Goal: Contribute content: Contribute content

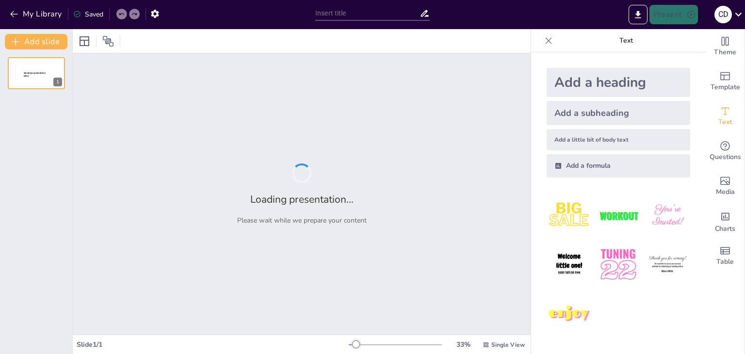
type input "Fundamentos de las Ecuaciones Diferenciales: Definición y Clasificación"
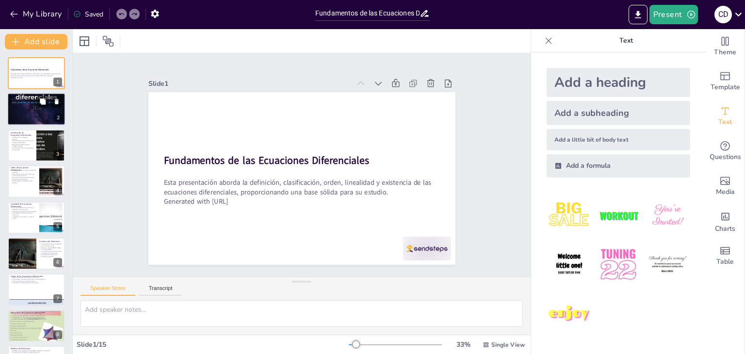
click at [29, 98] on p "Una ecuación diferencial relaciona funciones y derivadas." at bounding box center [36, 99] width 52 height 2
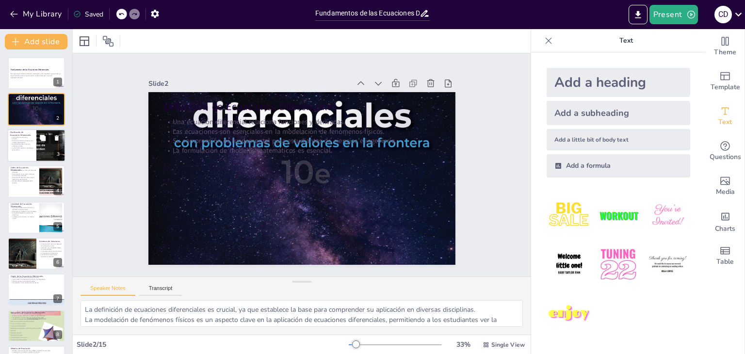
click at [25, 136] on p "Clasificación en ordinarias y parciales." at bounding box center [21, 137] width 23 height 3
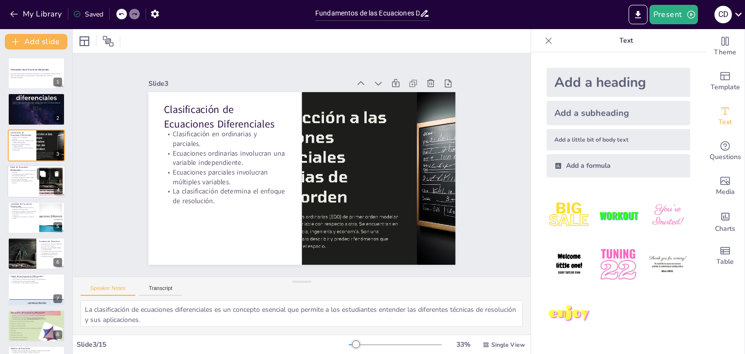
click at [19, 168] on p "Orden de Ecuaciones Diferenciales" at bounding box center [23, 168] width 26 height 5
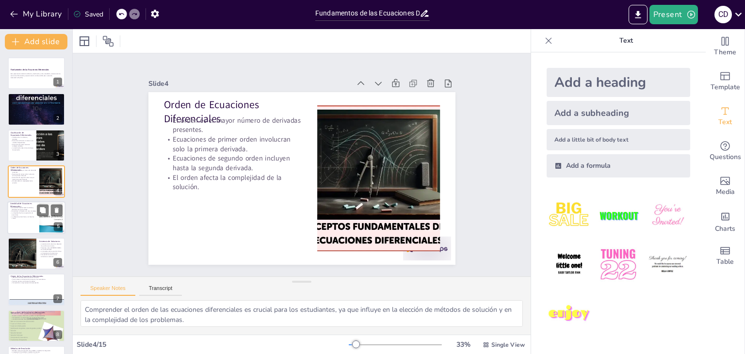
click at [28, 211] on div "Ecuaciones lineales tienen funciones y derivadas de manera lineal. Ecuaciones n…" at bounding box center [23, 213] width 26 height 13
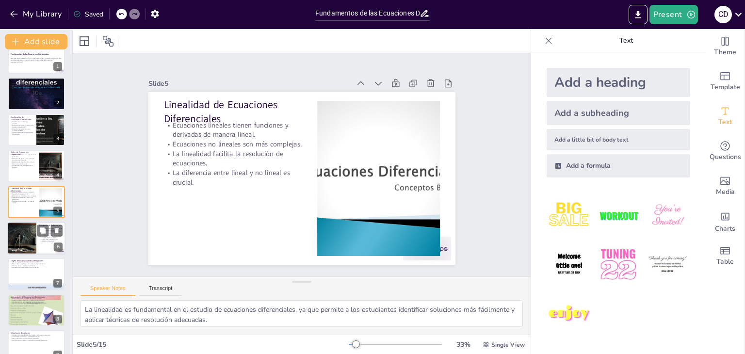
click at [28, 239] on div at bounding box center [21, 238] width 57 height 33
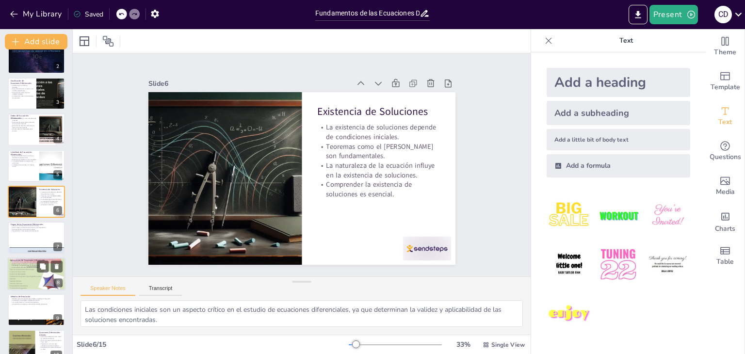
click at [32, 270] on div at bounding box center [36, 274] width 58 height 44
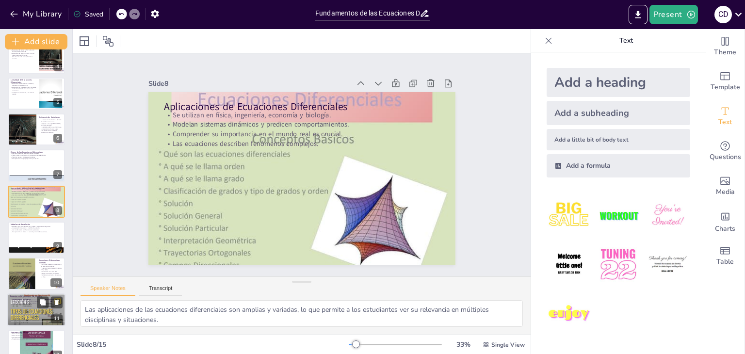
click at [27, 305] on div at bounding box center [36, 310] width 58 height 44
type textarea "Reconocer los desafíos que presentan las ecuaciones no lineales es fundamental …"
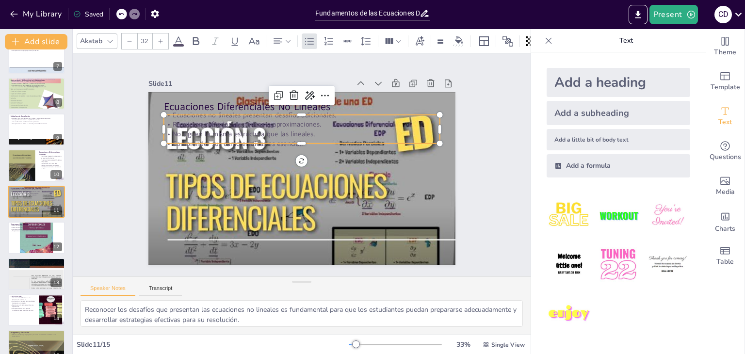
click at [235, 139] on p "Comprender sus características es esencial." at bounding box center [301, 144] width 276 height 10
click at [209, 144] on p "Comprender sus características es esencial." at bounding box center [304, 144] width 276 height 38
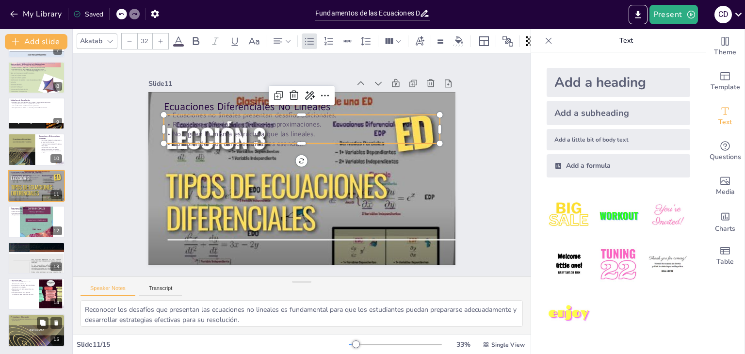
click at [25, 321] on p "Abrimos el espacio para preguntas y discusión sobre los temas tratados en la pr…" at bounding box center [36, 319] width 51 height 3
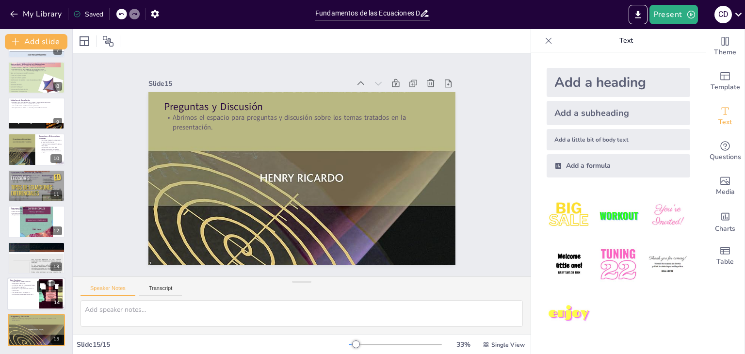
click at [41, 283] on icon at bounding box center [43, 286] width 6 height 6
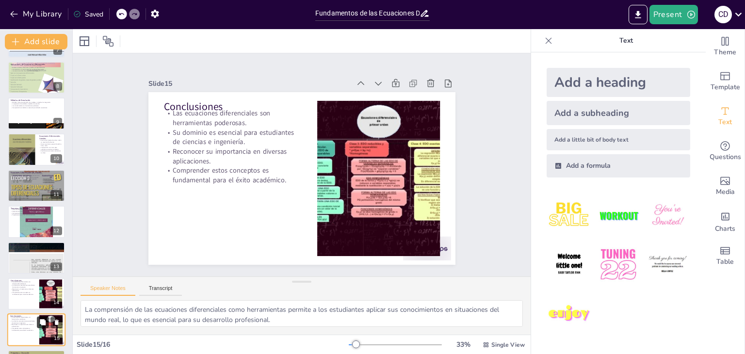
scroll to position [284, 0]
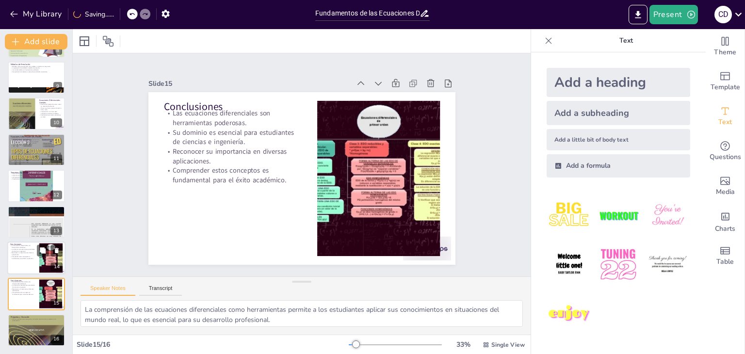
click at [35, 245] on p "Las ecuaciones diferenciales son herramientas poderosas." at bounding box center [23, 246] width 26 height 3
click at [40, 220] on div at bounding box center [36, 222] width 58 height 78
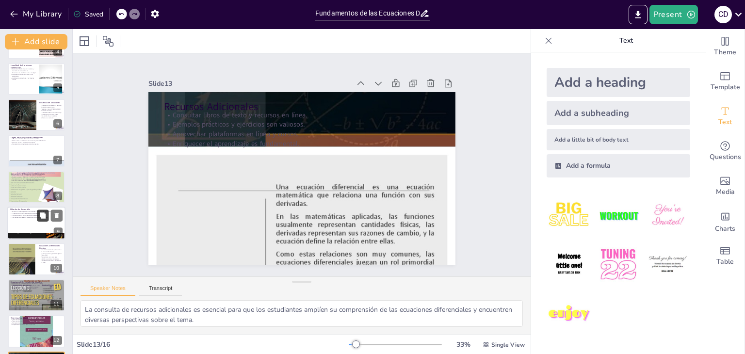
click at [41, 219] on button at bounding box center [43, 215] width 12 height 12
type textarea "Conocer diferentes métodos de resolución es fundamental para que los estudiante…"
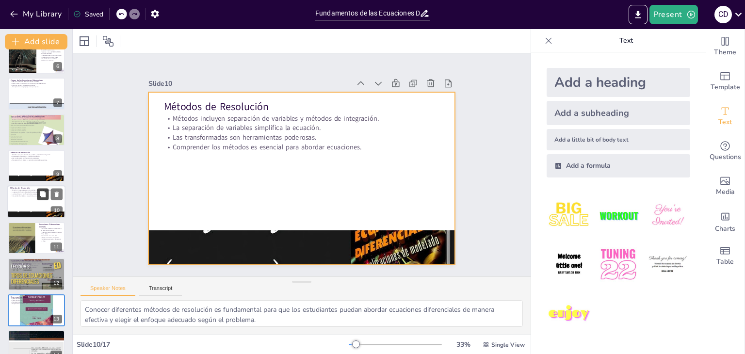
click at [39, 198] on button at bounding box center [43, 195] width 12 height 12
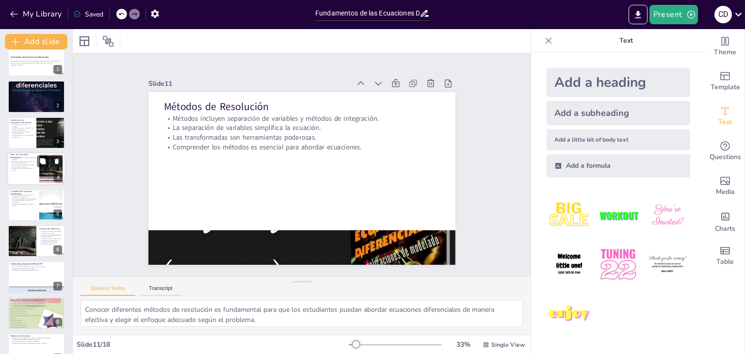
scroll to position [0, 0]
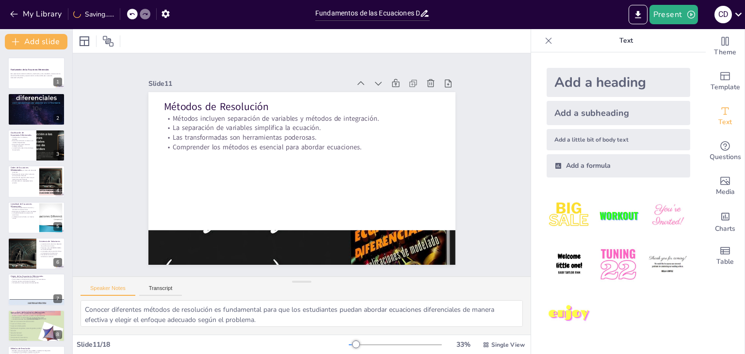
click at [24, 81] on div at bounding box center [36, 73] width 58 height 33
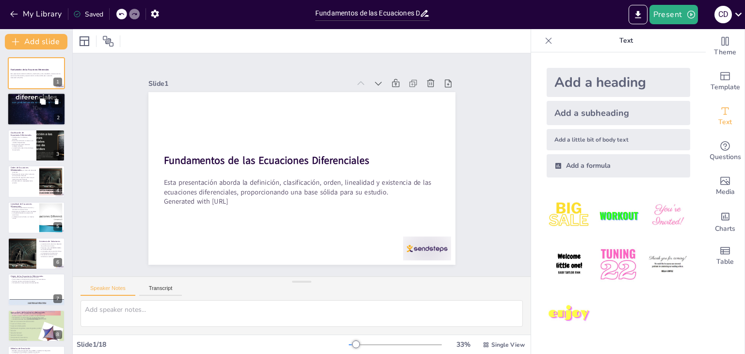
click at [27, 98] on p "Una ecuación diferencial relaciona funciones y derivadas." at bounding box center [36, 99] width 52 height 2
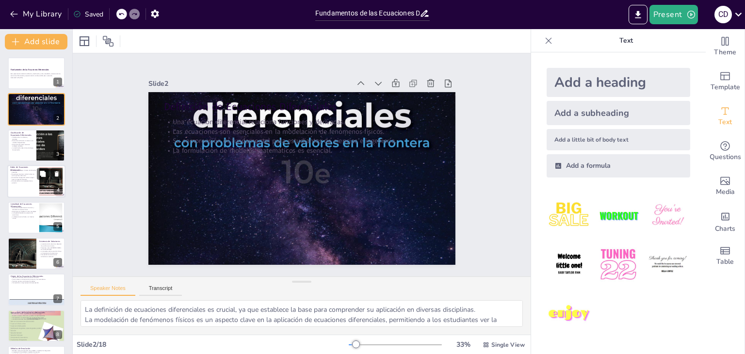
drag, startPoint x: 22, startPoint y: 168, endPoint x: 23, endPoint y: 175, distance: 6.5
click at [23, 165] on div "Orden de Ecuaciones Diferenciales El orden es el mayor número de derivadas pres…" at bounding box center [36, 165] width 58 height 0
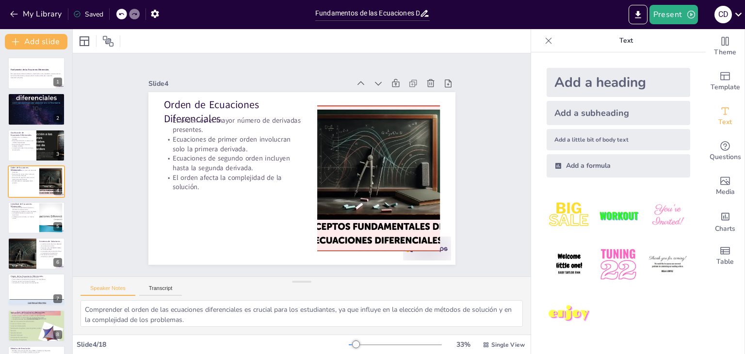
click at [25, 220] on div at bounding box center [36, 217] width 58 height 33
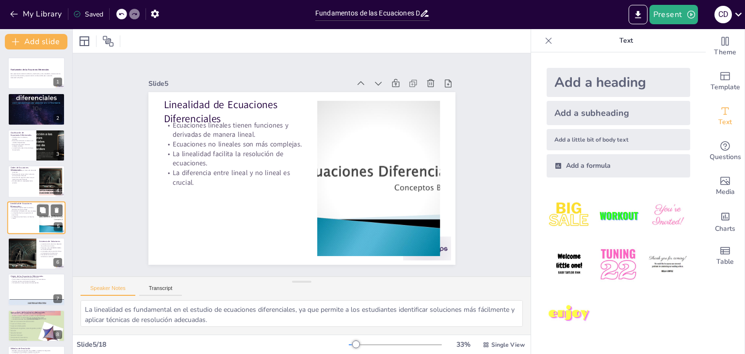
scroll to position [16, 0]
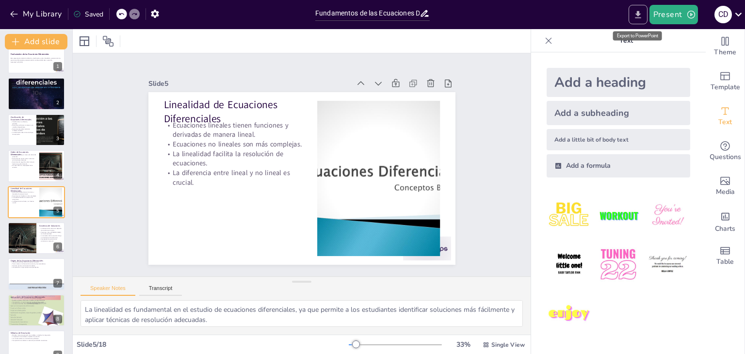
click at [637, 12] on icon "Export to PowerPoint" at bounding box center [638, 15] width 10 height 10
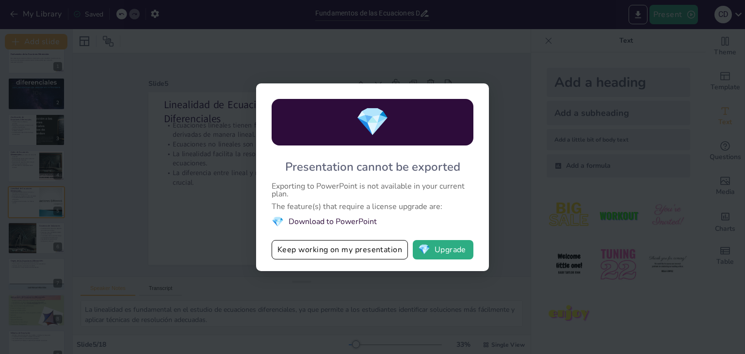
click at [500, 36] on div "💎 Presentation cannot be exported Exporting to PowerPoint is not available in y…" at bounding box center [372, 177] width 745 height 354
click at [339, 281] on div "💎 Presentation cannot be exported Exporting to PowerPoint is not available in y…" at bounding box center [372, 177] width 745 height 354
click at [362, 251] on button "Keep working on my presentation" at bounding box center [340, 249] width 136 height 19
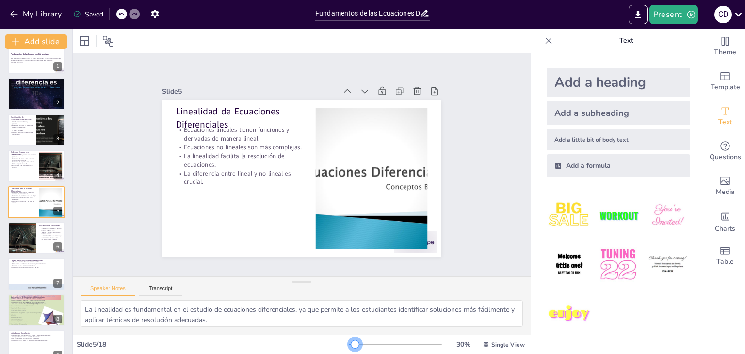
drag, startPoint x: 349, startPoint y: 346, endPoint x: 350, endPoint y: 338, distance: 7.8
click at [349, 338] on div "30 % Single View" at bounding box center [438, 345] width 178 height 16
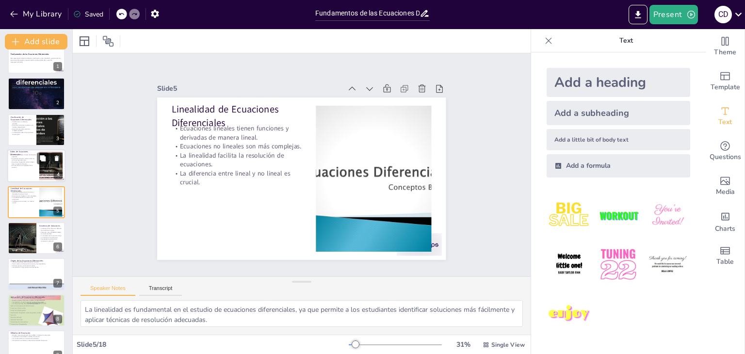
click at [19, 165] on p "El orden afecta la complejidad de la solución." at bounding box center [23, 166] width 26 height 3
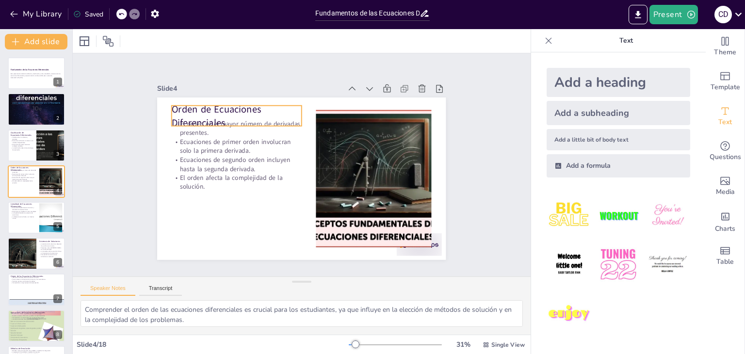
click at [269, 111] on p "Orden de Ecuaciones Diferenciales" at bounding box center [237, 115] width 130 height 27
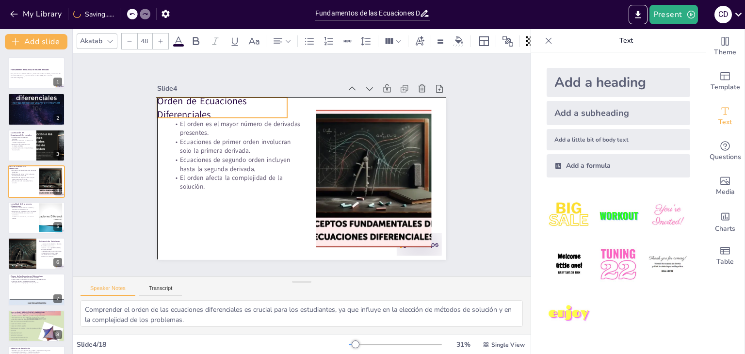
drag, startPoint x: 292, startPoint y: 113, endPoint x: 276, endPoint y: 109, distance: 16.0
click at [276, 109] on p "Orden de Ecuaciones Diferenciales" at bounding box center [222, 107] width 130 height 27
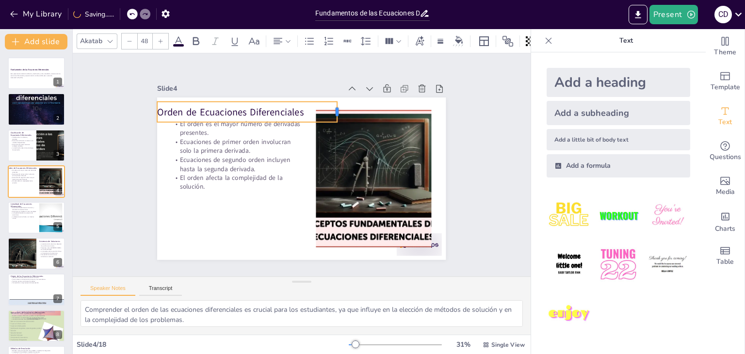
drag, startPoint x: 286, startPoint y: 107, endPoint x: 331, endPoint y: 106, distance: 45.6
click at [337, 106] on div at bounding box center [341, 111] width 8 height 20
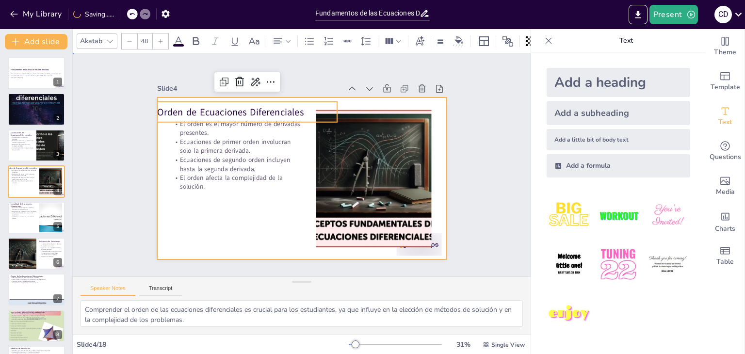
click at [276, 209] on div at bounding box center [301, 178] width 288 height 162
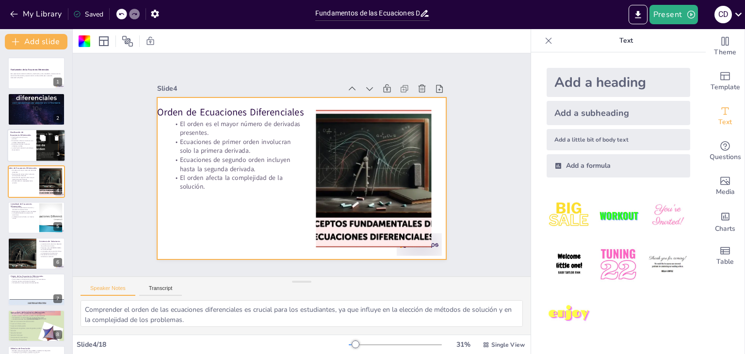
click at [29, 155] on div at bounding box center [36, 145] width 58 height 33
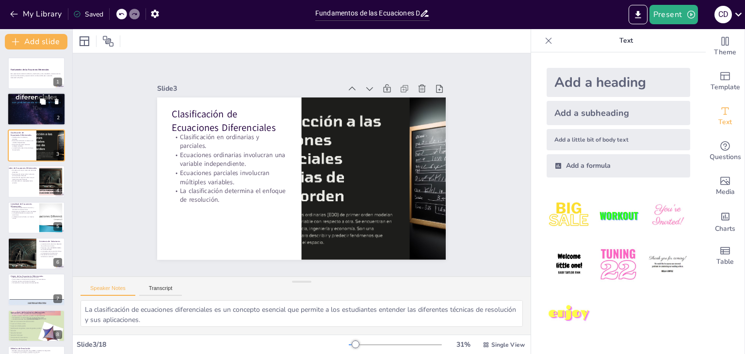
click at [30, 123] on div at bounding box center [36, 109] width 58 height 75
type textarea "La definición de ecuaciones diferenciales es crucial, ya que establece la base …"
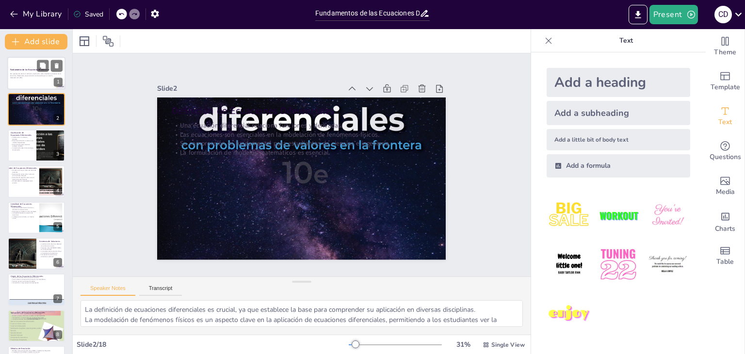
click at [29, 82] on div at bounding box center [36, 73] width 58 height 33
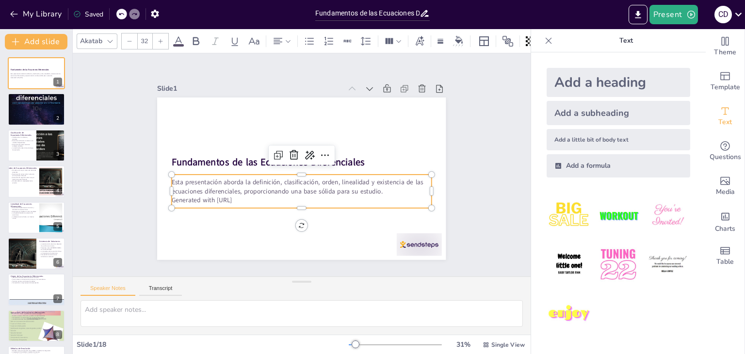
click at [234, 195] on p "Generated with [URL]" at bounding box center [302, 199] width 260 height 9
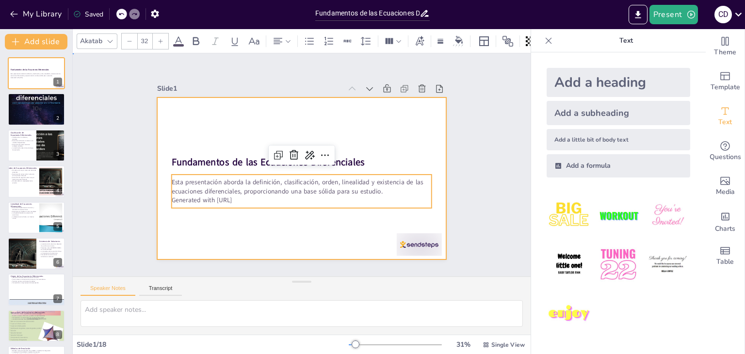
click at [251, 237] on div at bounding box center [301, 178] width 288 height 162
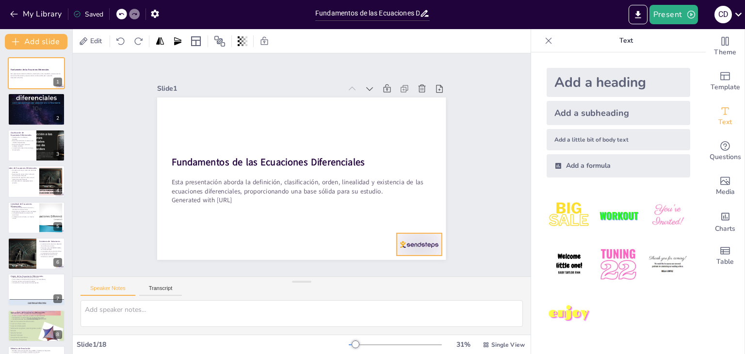
click at [405, 238] on div at bounding box center [419, 244] width 45 height 23
drag, startPoint x: 405, startPoint y: 238, endPoint x: 399, endPoint y: 237, distance: 6.5
click at [399, 237] on div at bounding box center [408, 243] width 45 height 23
click at [738, 18] on icon at bounding box center [738, 14] width 13 height 13
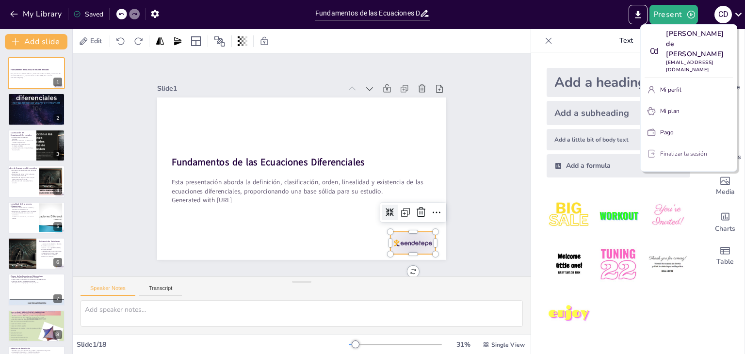
click at [690, 150] on font "Finalizar la sesión" at bounding box center [683, 154] width 47 height 8
